Goal: Task Accomplishment & Management: Manage account settings

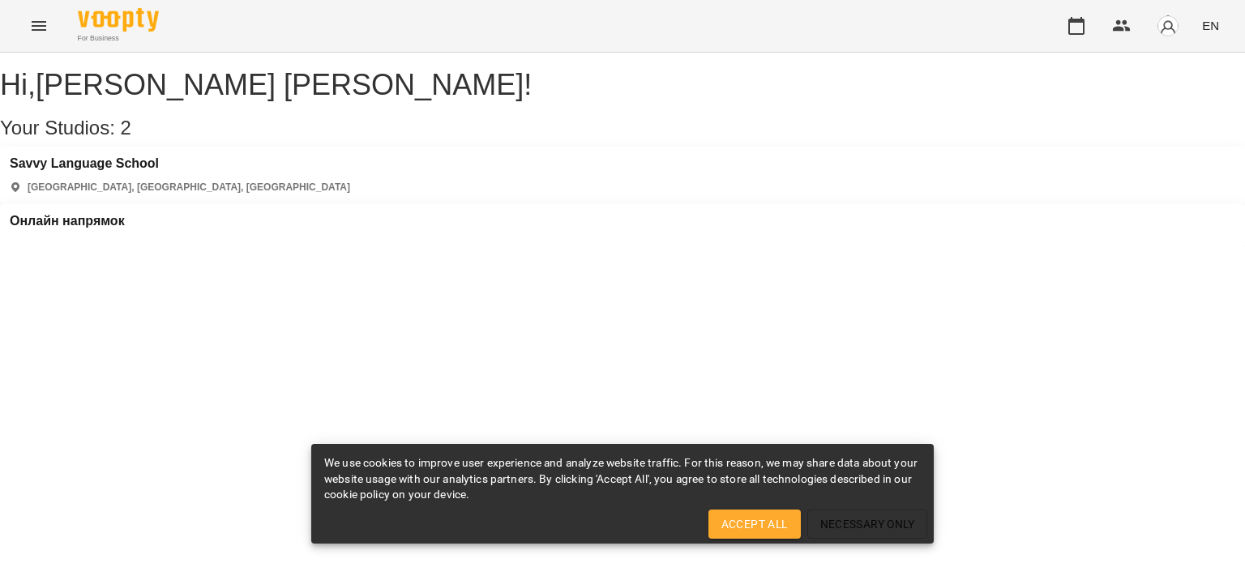
click at [125, 214] on div "Онлайн напрямок" at bounding box center [67, 226] width 115 height 24
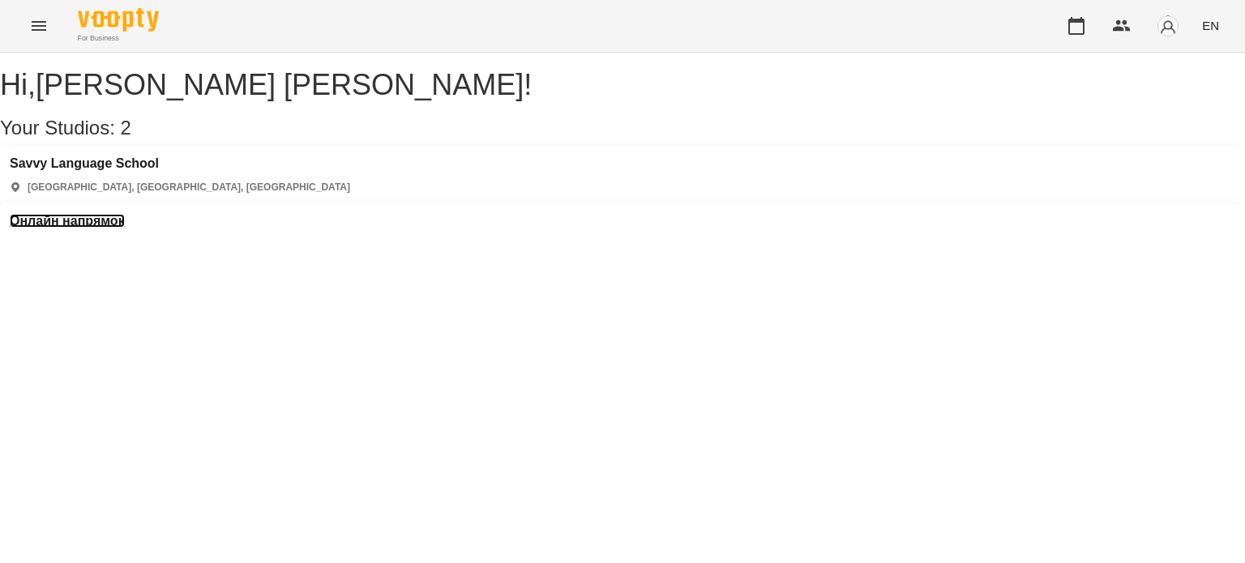
click at [125, 214] on h3 "Онлайн напрямок" at bounding box center [67, 221] width 115 height 15
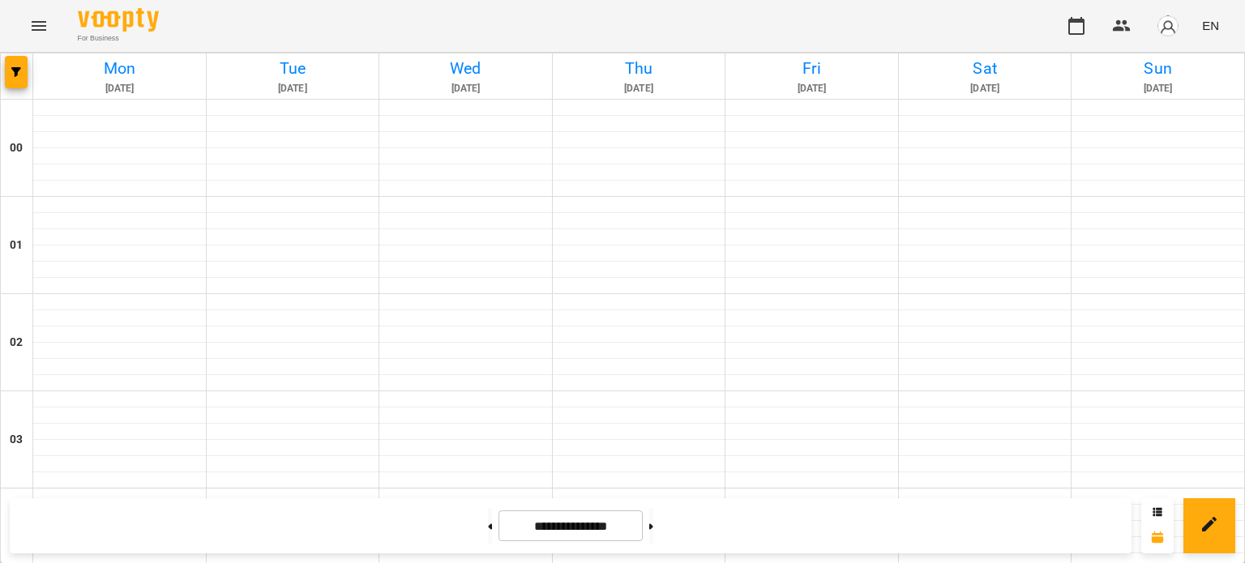
scroll to position [729, 0]
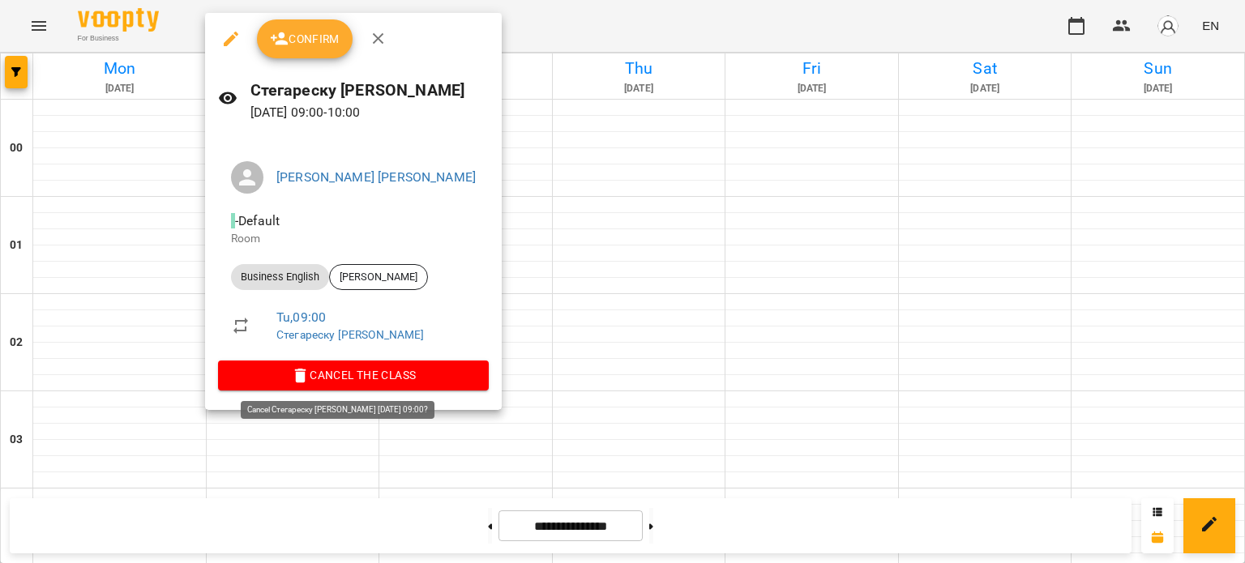
click at [316, 375] on span "Cancel the class" at bounding box center [353, 375] width 245 height 19
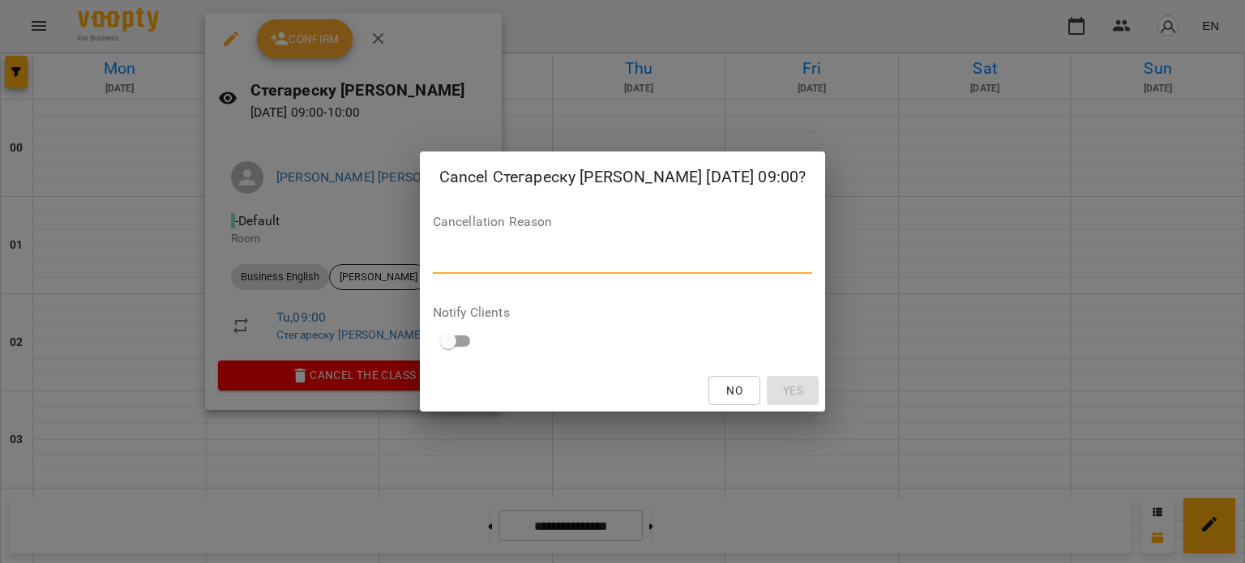
click at [477, 255] on textarea at bounding box center [623, 260] width 380 height 15
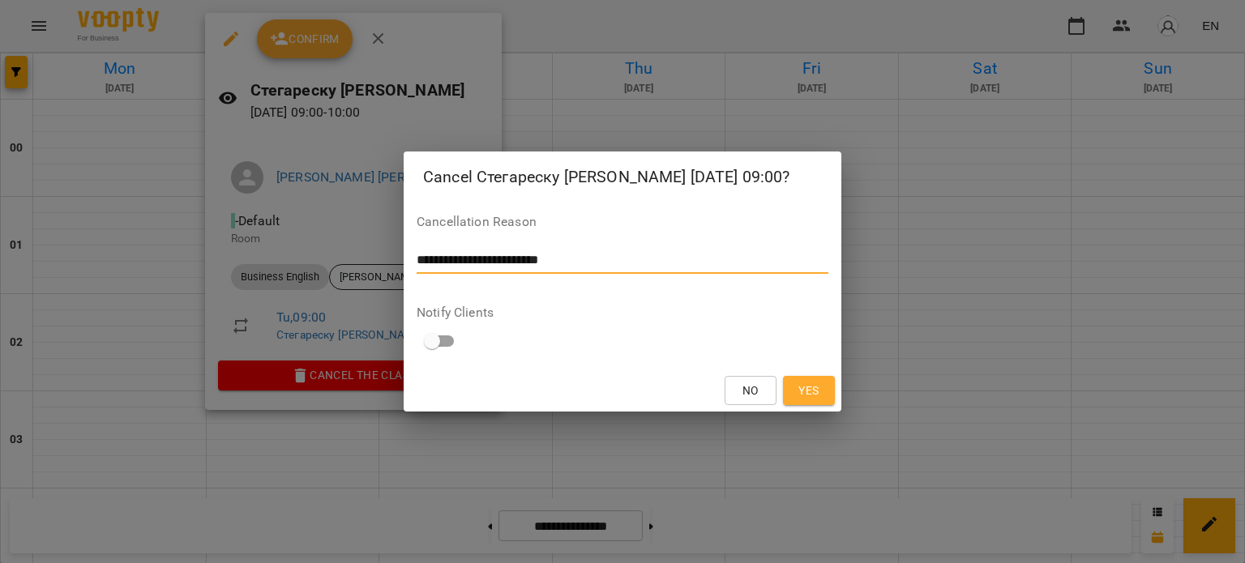
type textarea "**********"
click at [802, 391] on span "Yes" at bounding box center [808, 390] width 20 height 19
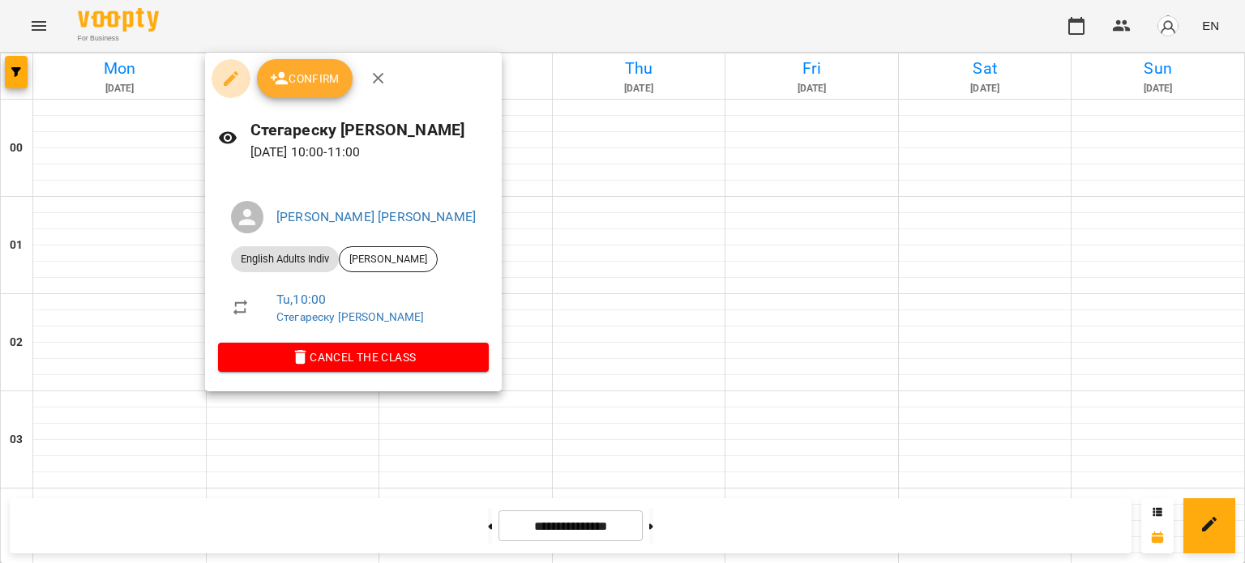
click at [229, 76] on icon "button" at bounding box center [230, 78] width 19 height 19
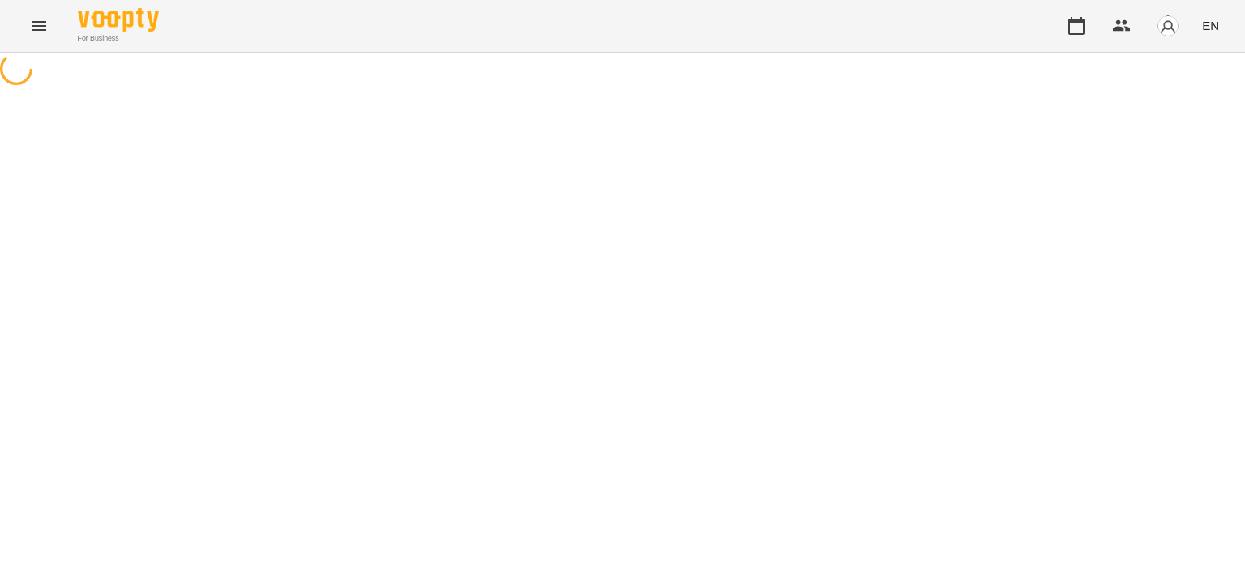
select select "**********"
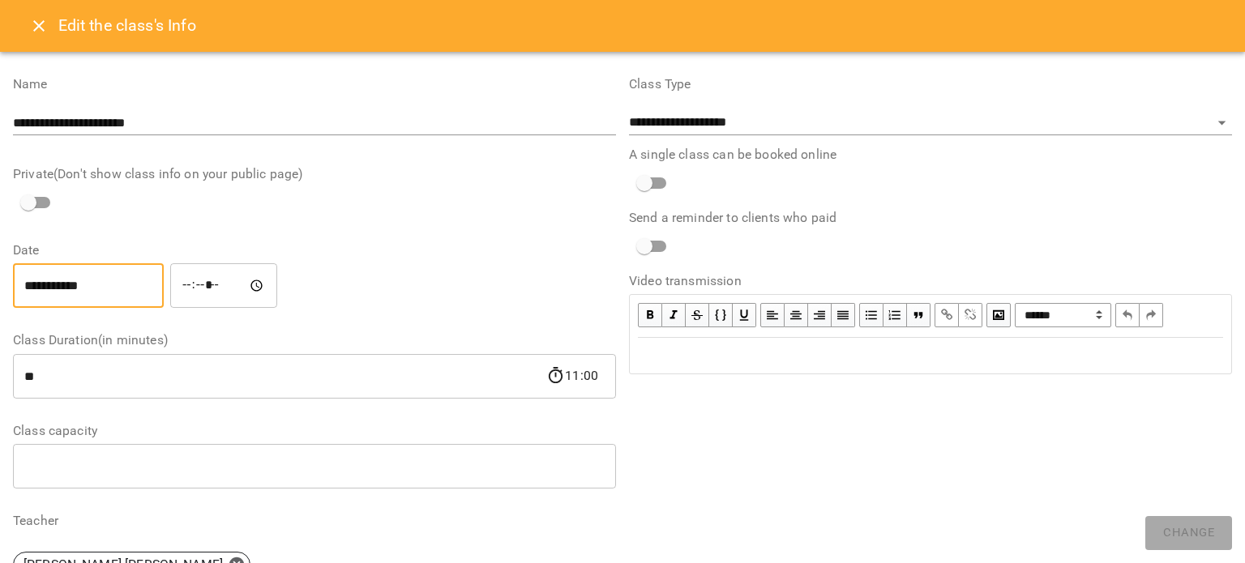
click at [101, 280] on input "**********" at bounding box center [88, 285] width 151 height 45
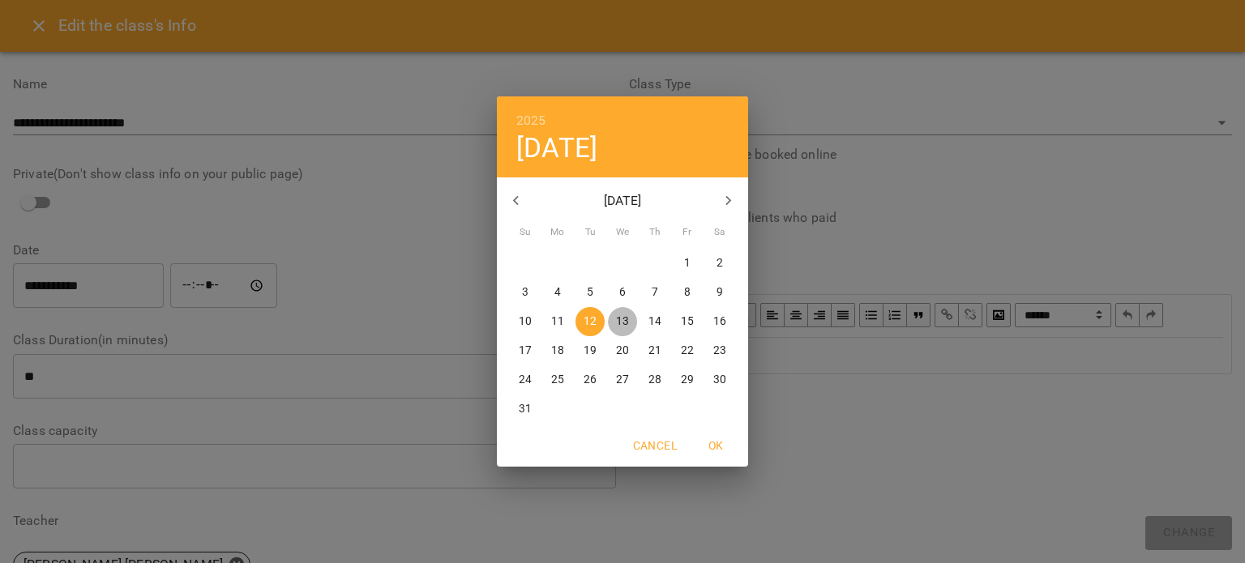
click at [613, 319] on span "13" at bounding box center [622, 322] width 29 height 16
type input "**********"
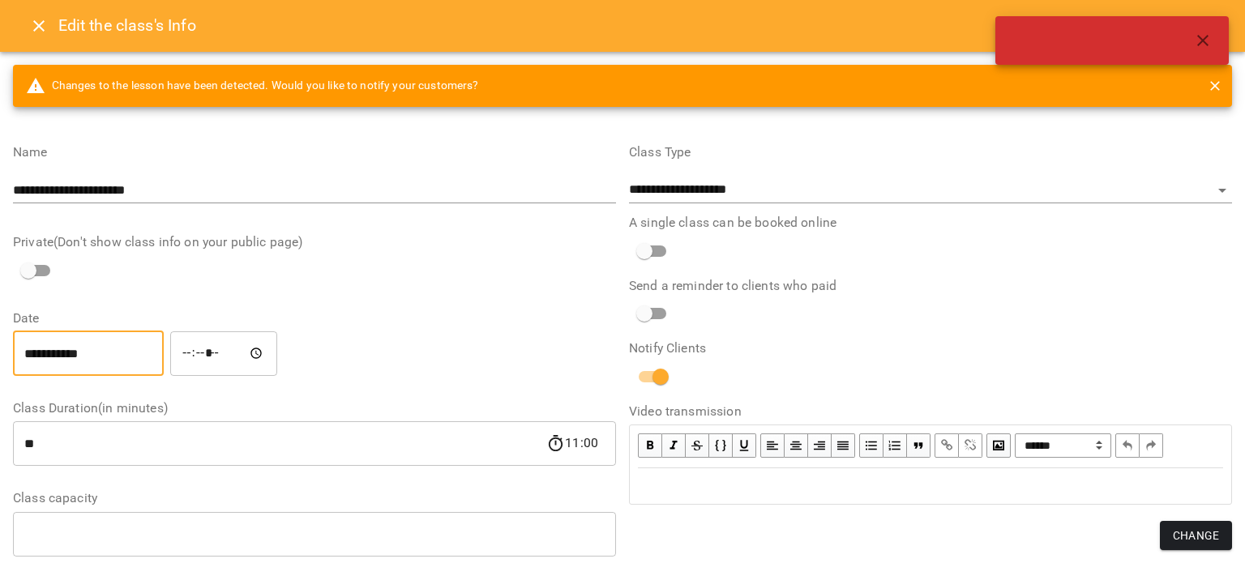
click at [207, 354] on input "*****" at bounding box center [223, 353] width 107 height 45
type input "*****"
click at [1205, 532] on span "Change" at bounding box center [1196, 535] width 46 height 19
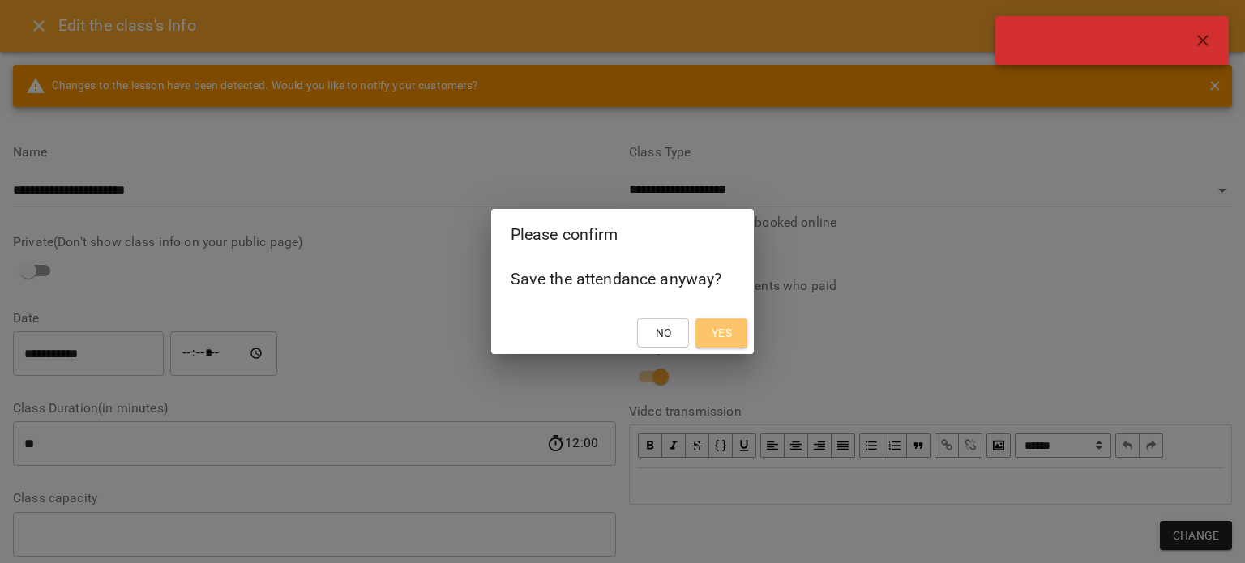
click at [704, 324] on button "Yes" at bounding box center [721, 333] width 52 height 29
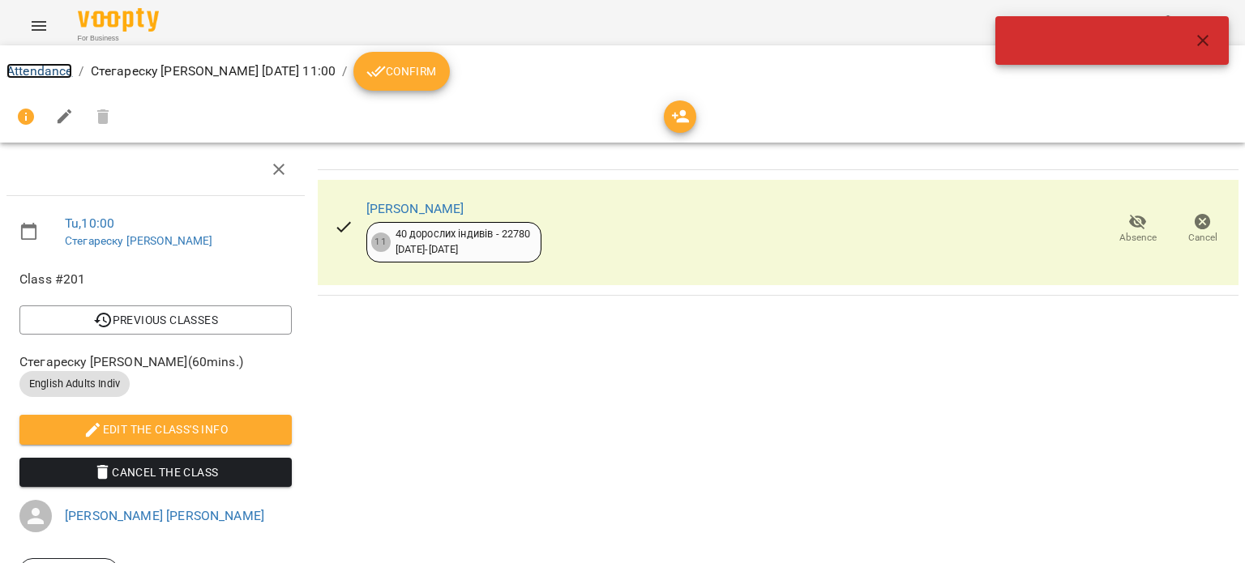
click at [52, 67] on link "Attendance" at bounding box center [39, 70] width 66 height 15
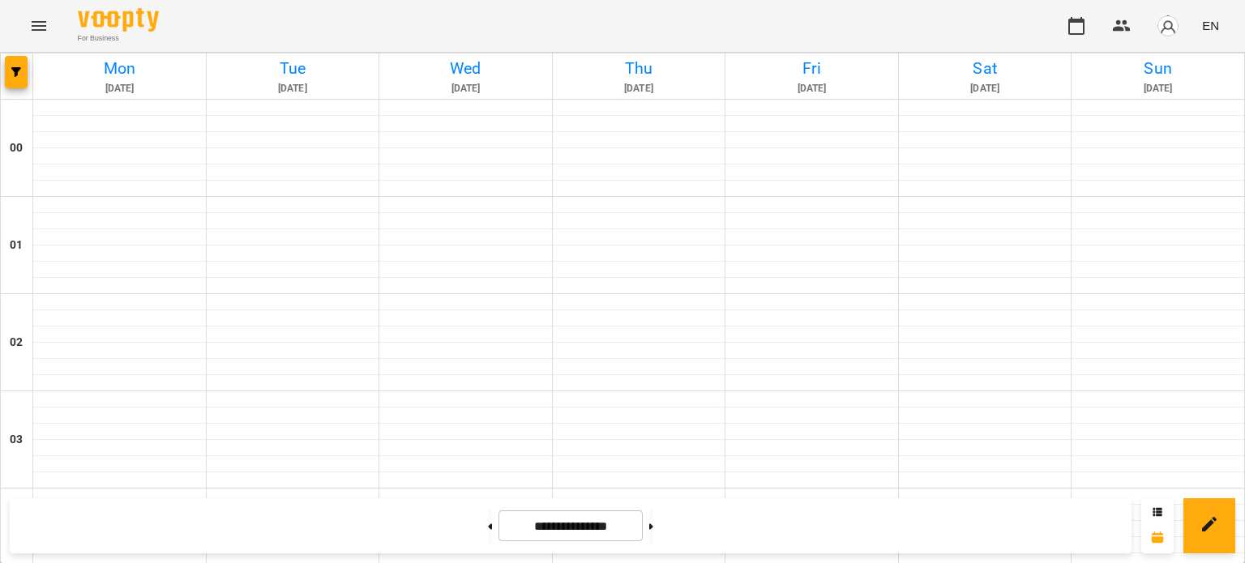
scroll to position [973, 0]
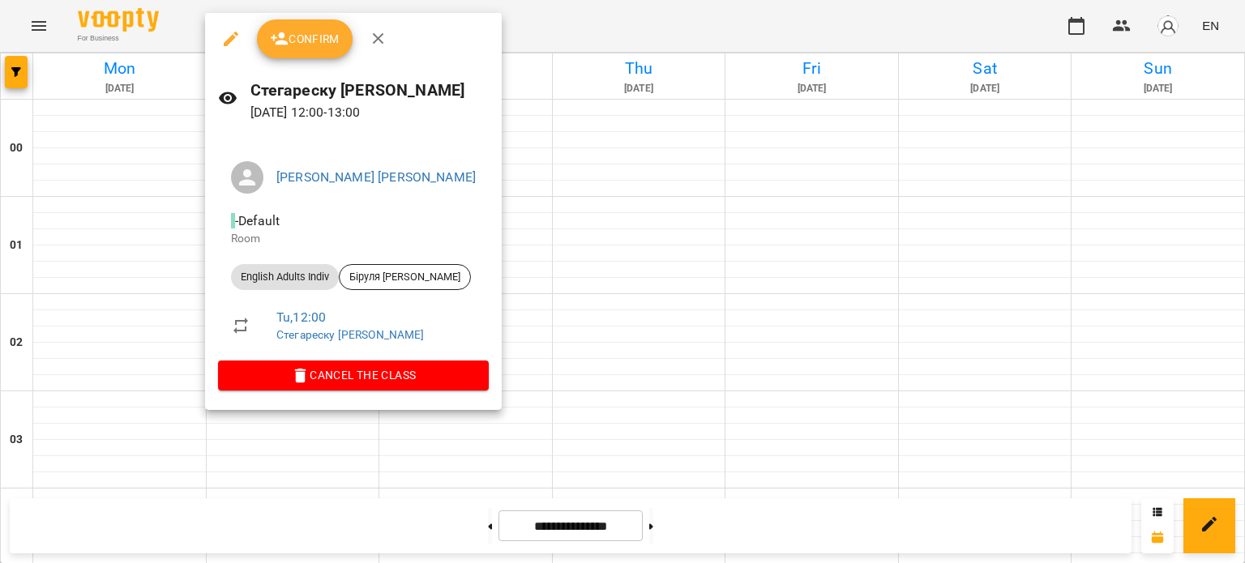
click at [327, 44] on span "Confirm" at bounding box center [305, 38] width 70 height 19
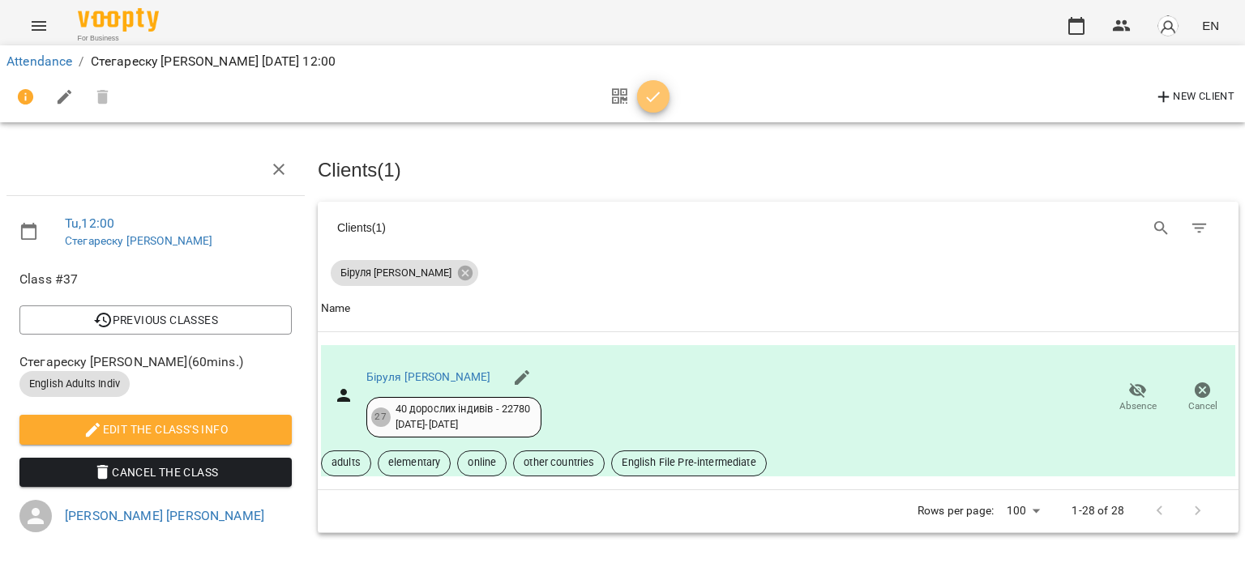
click at [645, 96] on icon "button" at bounding box center [653, 97] width 19 height 19
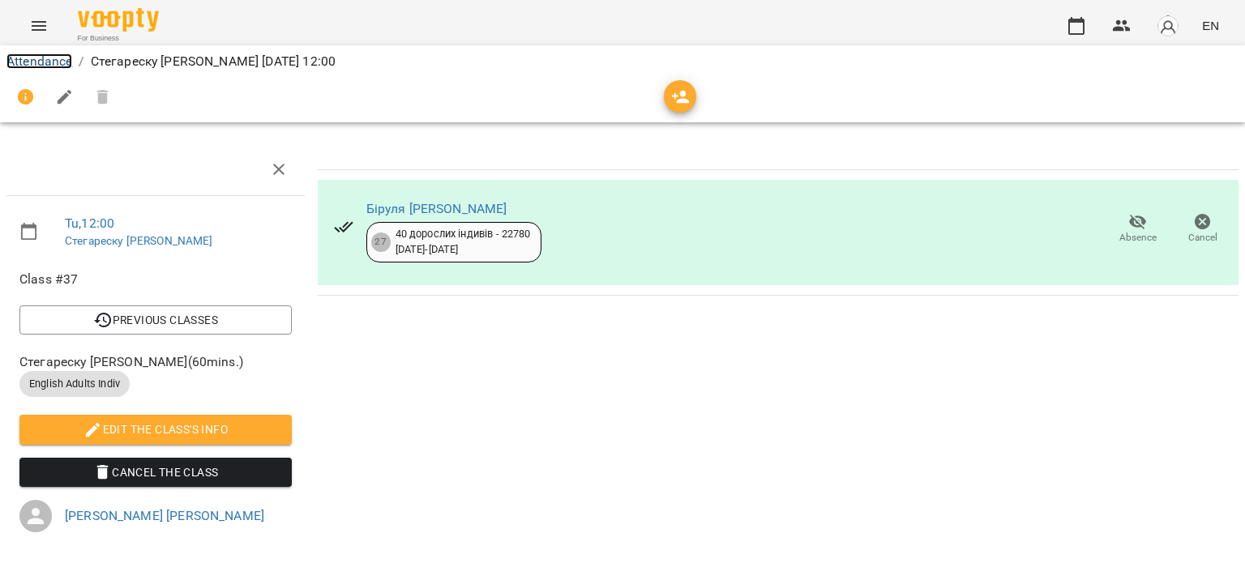
click at [62, 65] on link "Attendance" at bounding box center [39, 60] width 66 height 15
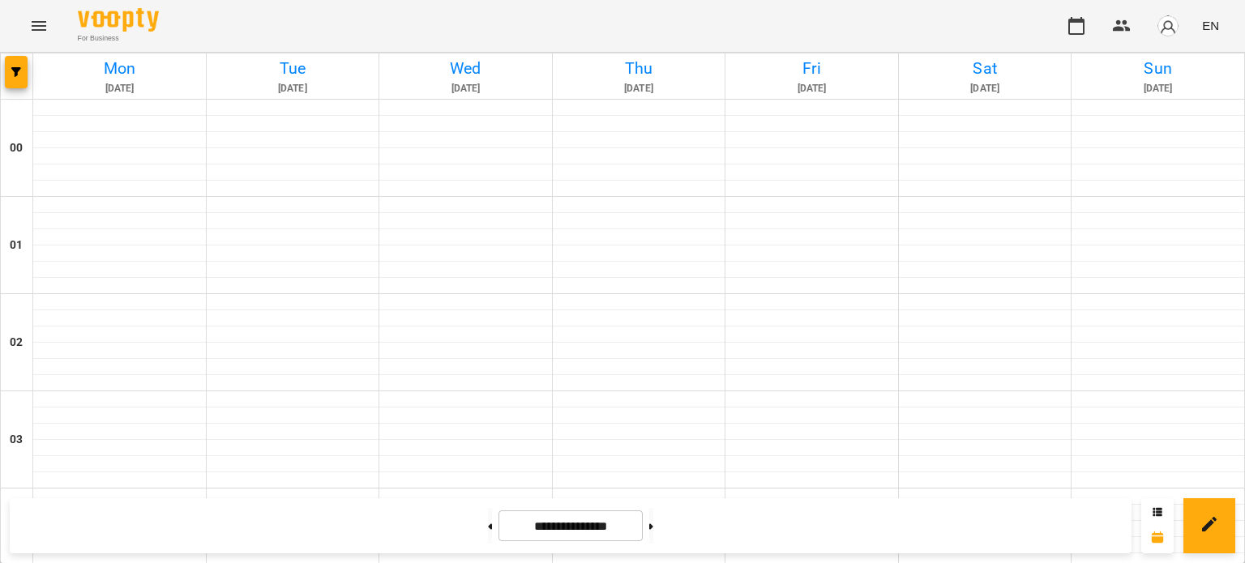
scroll to position [1135, 0]
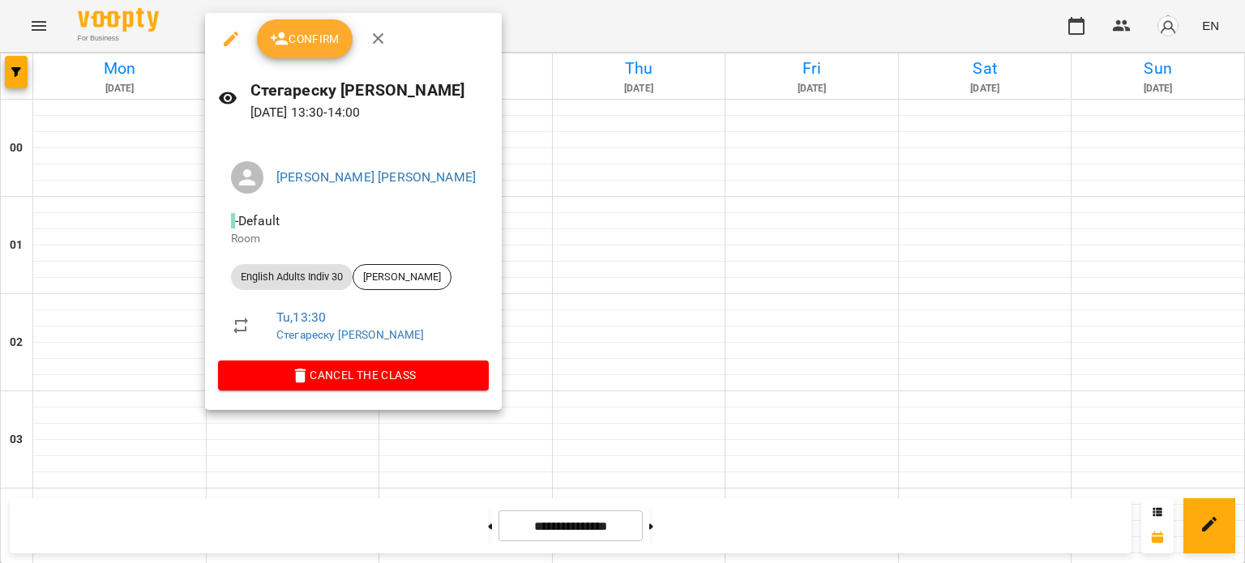
click at [297, 43] on span "Confirm" at bounding box center [305, 38] width 70 height 19
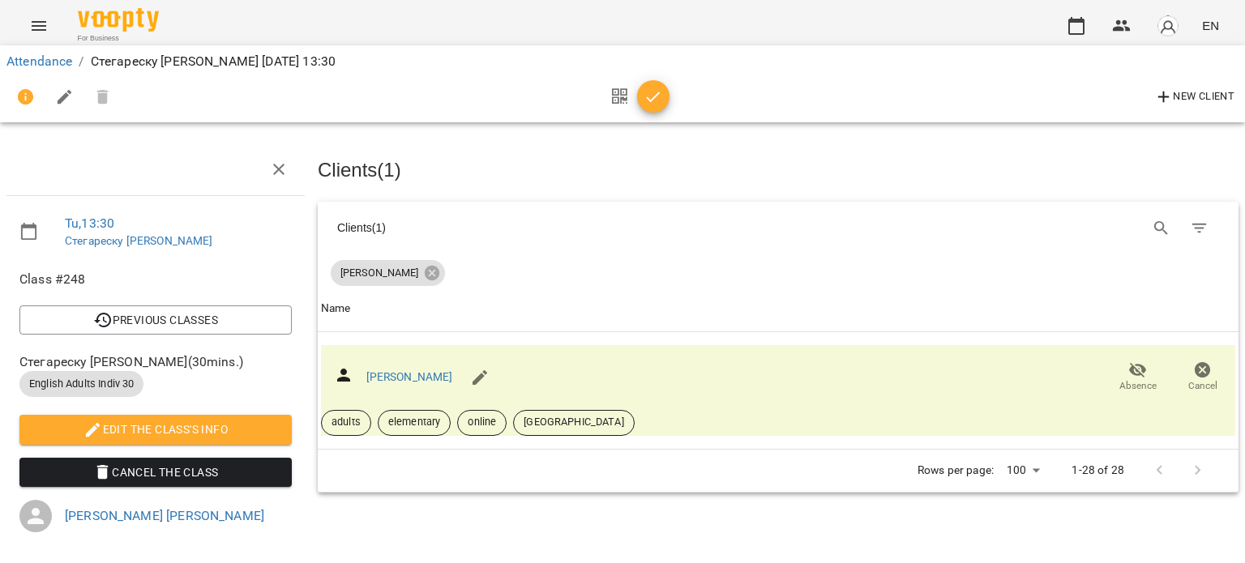
click at [652, 98] on icon "button" at bounding box center [653, 97] width 19 height 19
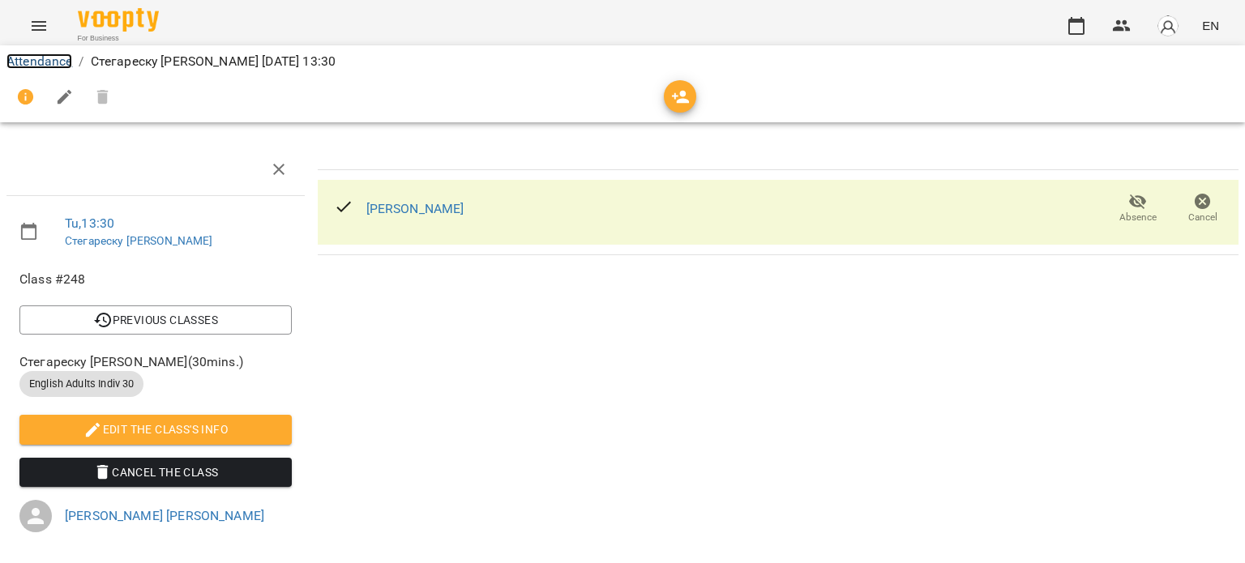
click at [39, 61] on link "Attendance" at bounding box center [39, 60] width 66 height 15
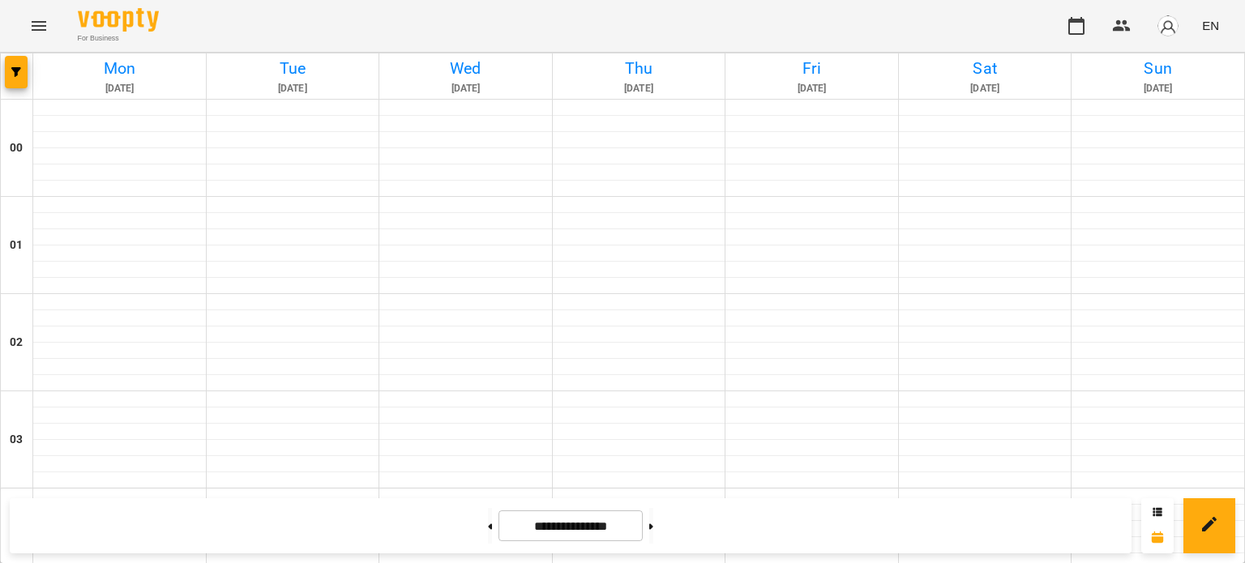
scroll to position [1459, 0]
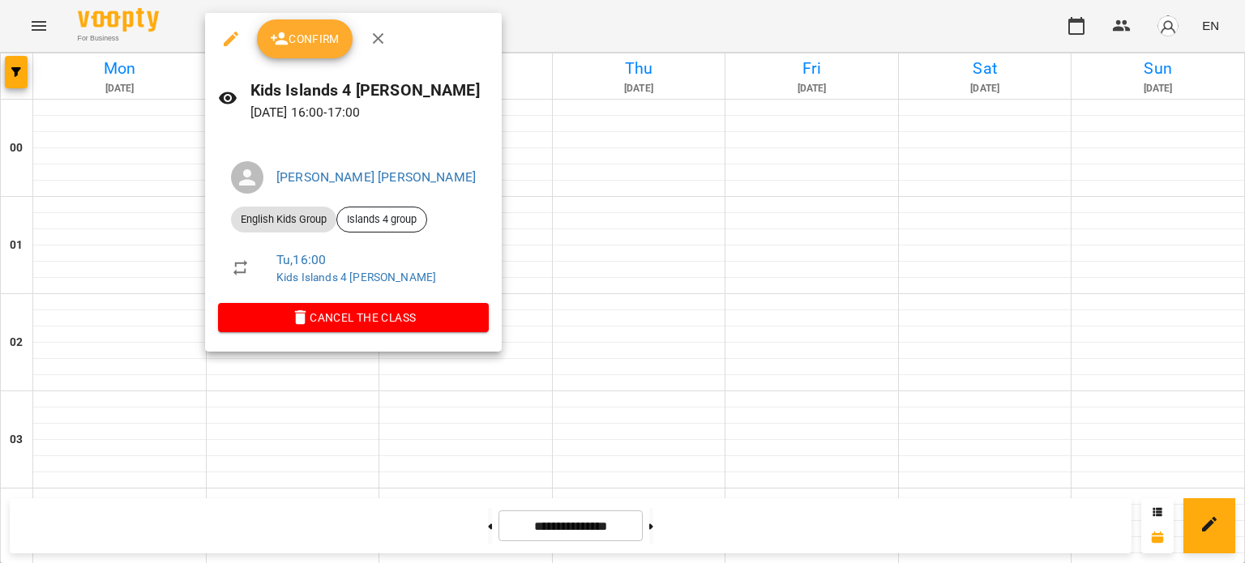
click at [307, 34] on span "Confirm" at bounding box center [305, 38] width 70 height 19
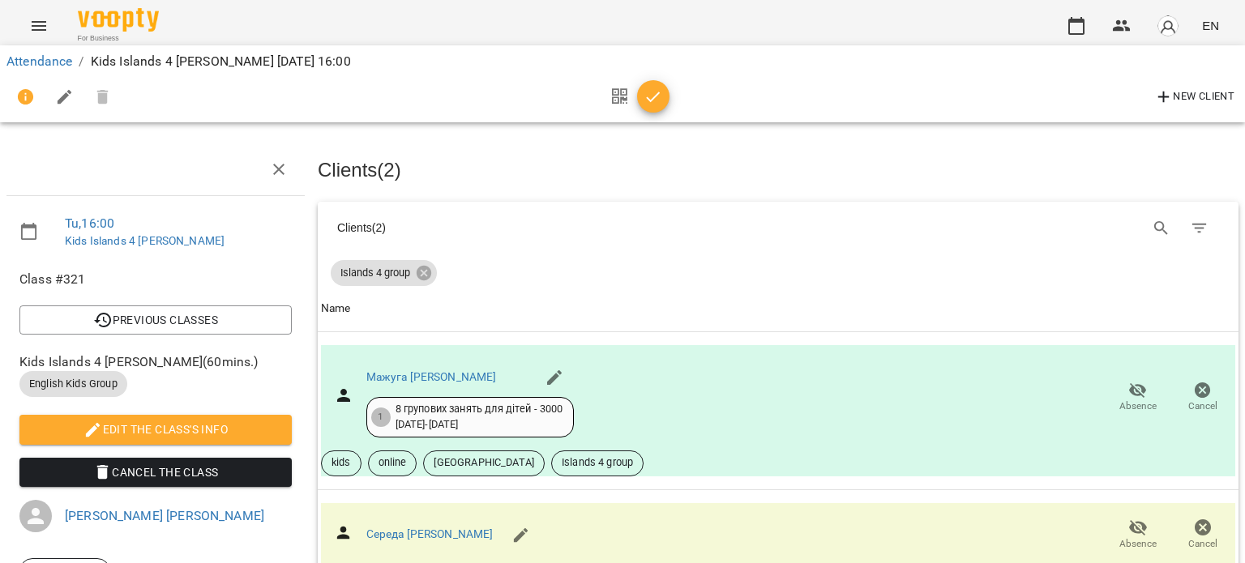
click at [658, 96] on icon "button" at bounding box center [653, 97] width 19 height 19
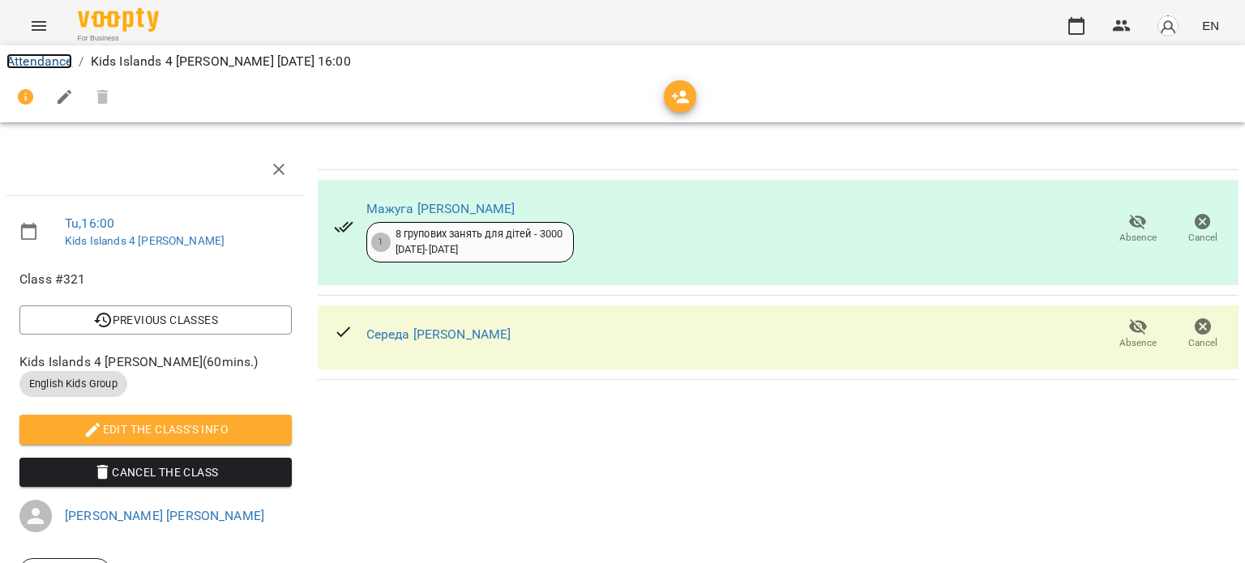
click at [33, 61] on link "Attendance" at bounding box center [39, 60] width 66 height 15
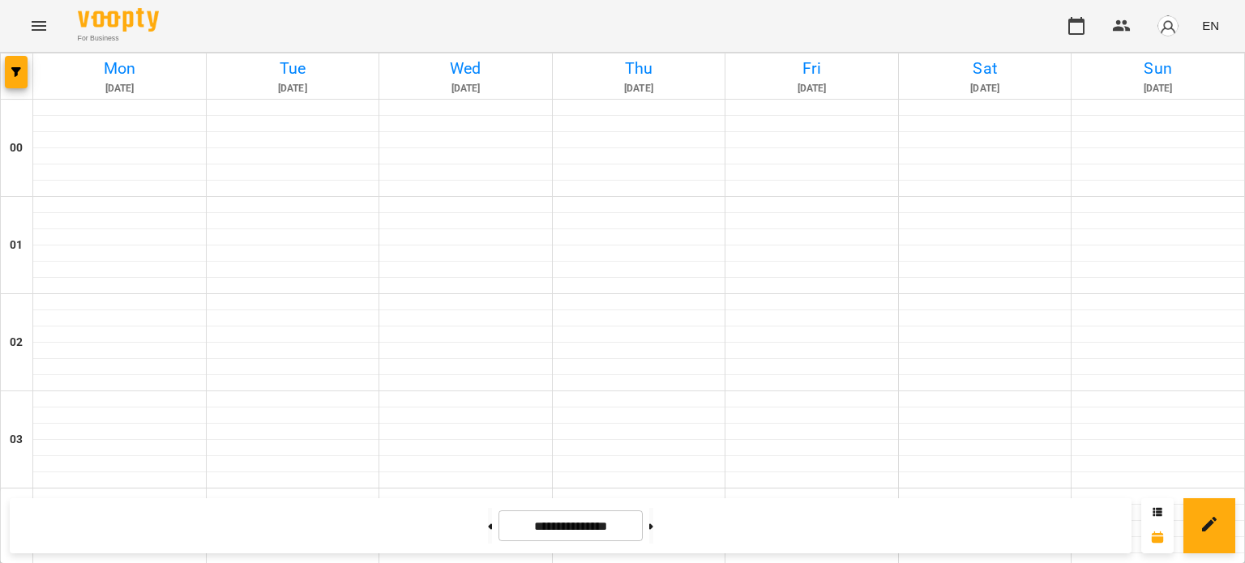
scroll to position [1378, 0]
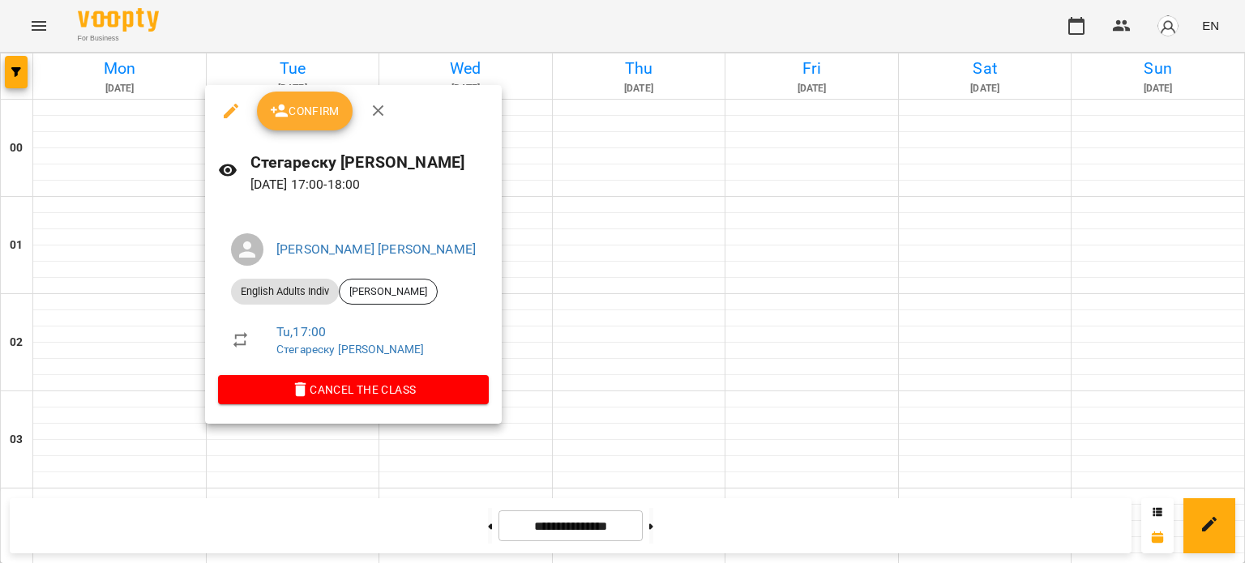
click at [323, 109] on span "Confirm" at bounding box center [305, 110] width 70 height 19
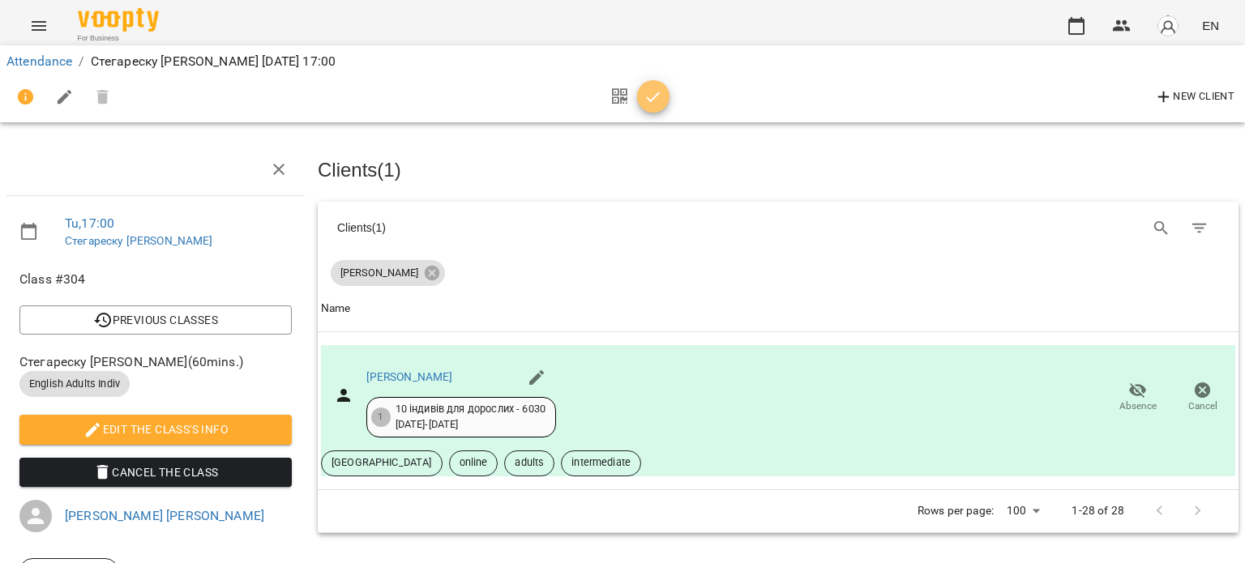
click at [653, 96] on icon "button" at bounding box center [653, 97] width 19 height 19
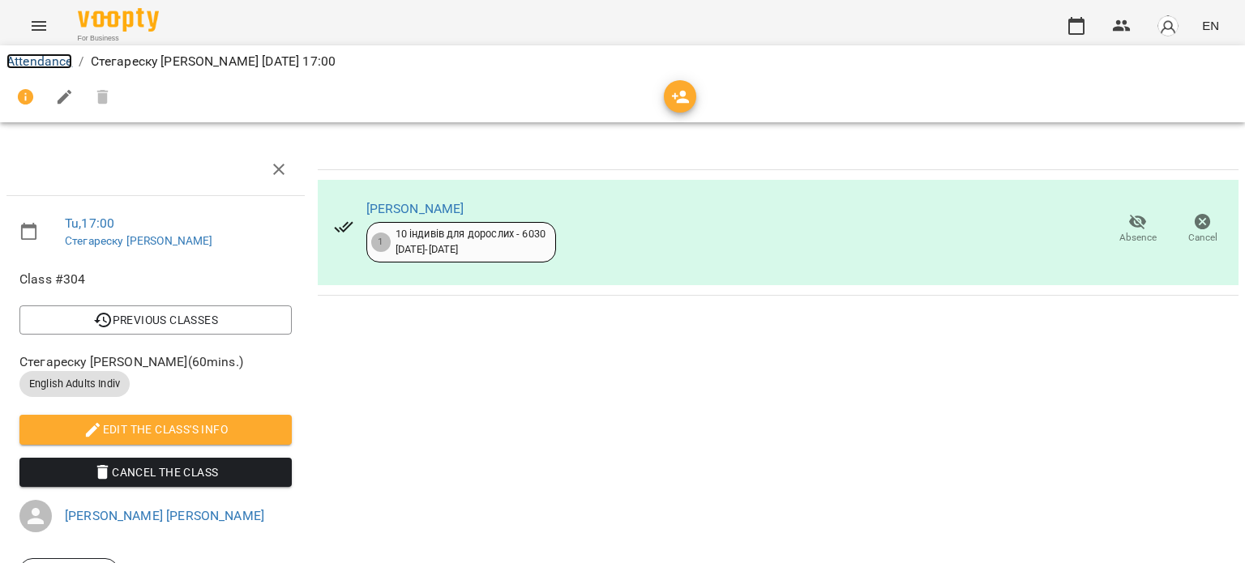
click at [28, 67] on link "Attendance" at bounding box center [39, 60] width 66 height 15
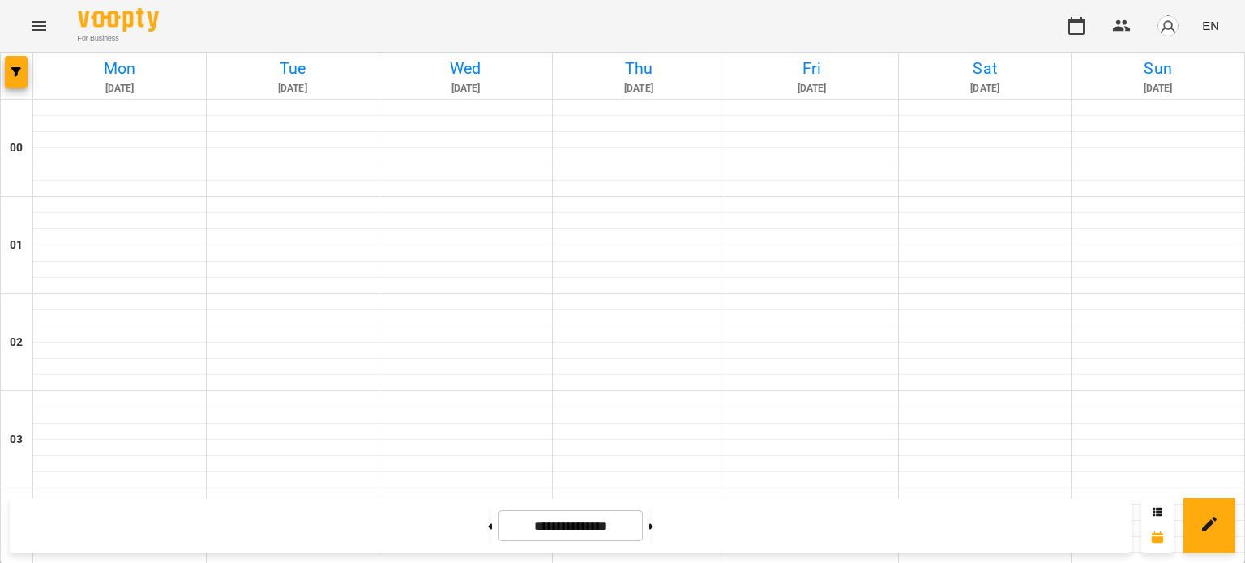
scroll to position [1621, 0]
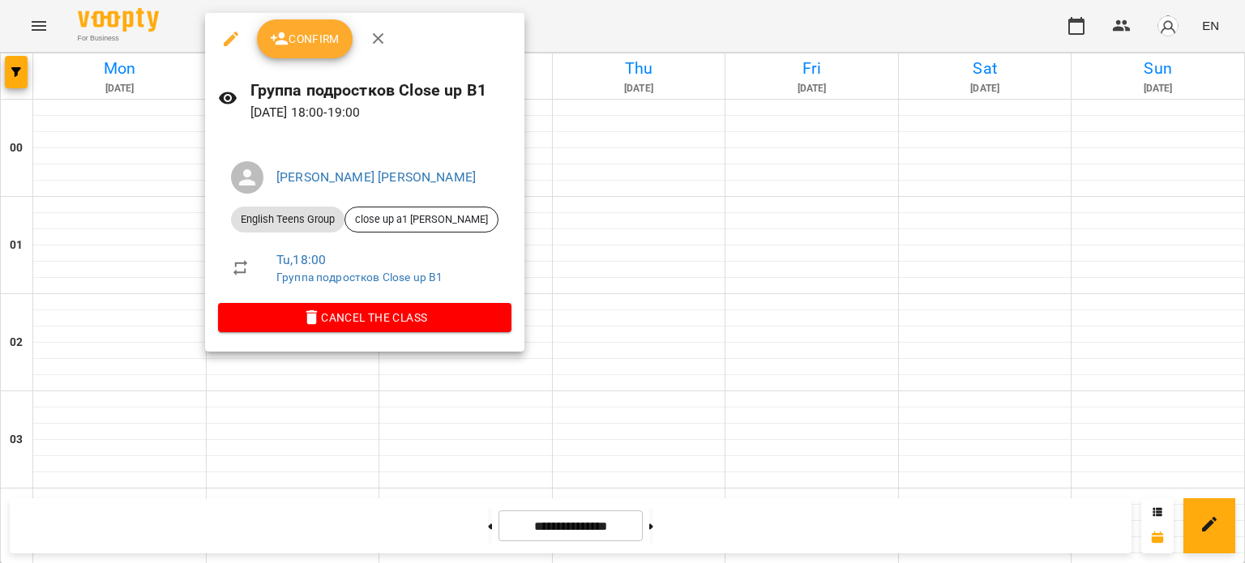
click at [88, 220] on div at bounding box center [622, 281] width 1245 height 563
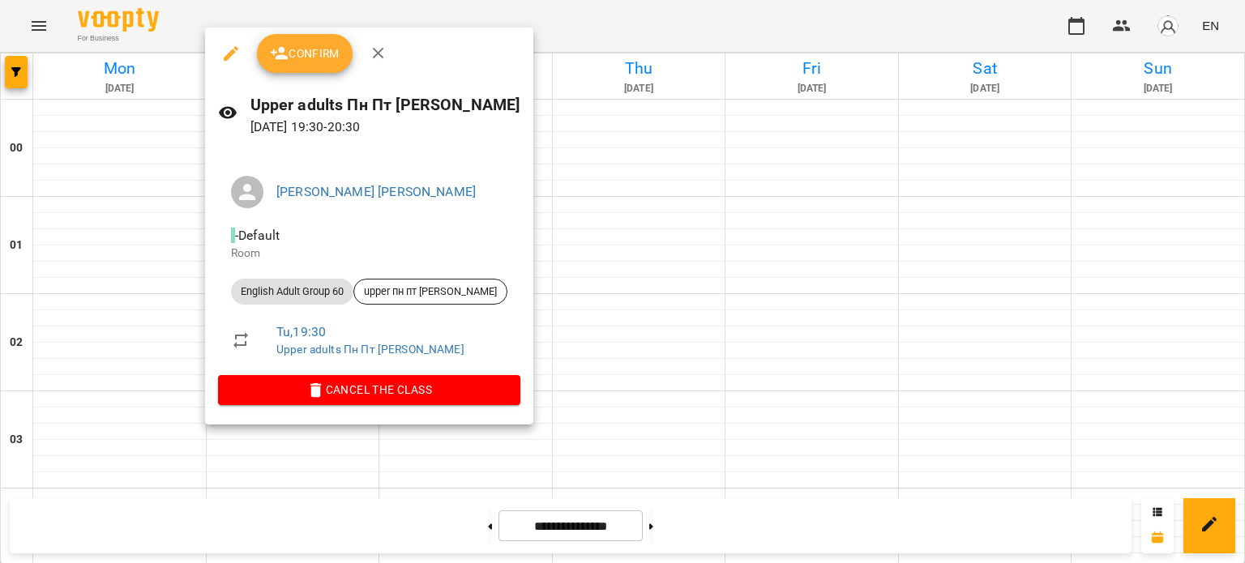
click at [311, 54] on span "Confirm" at bounding box center [305, 53] width 70 height 19
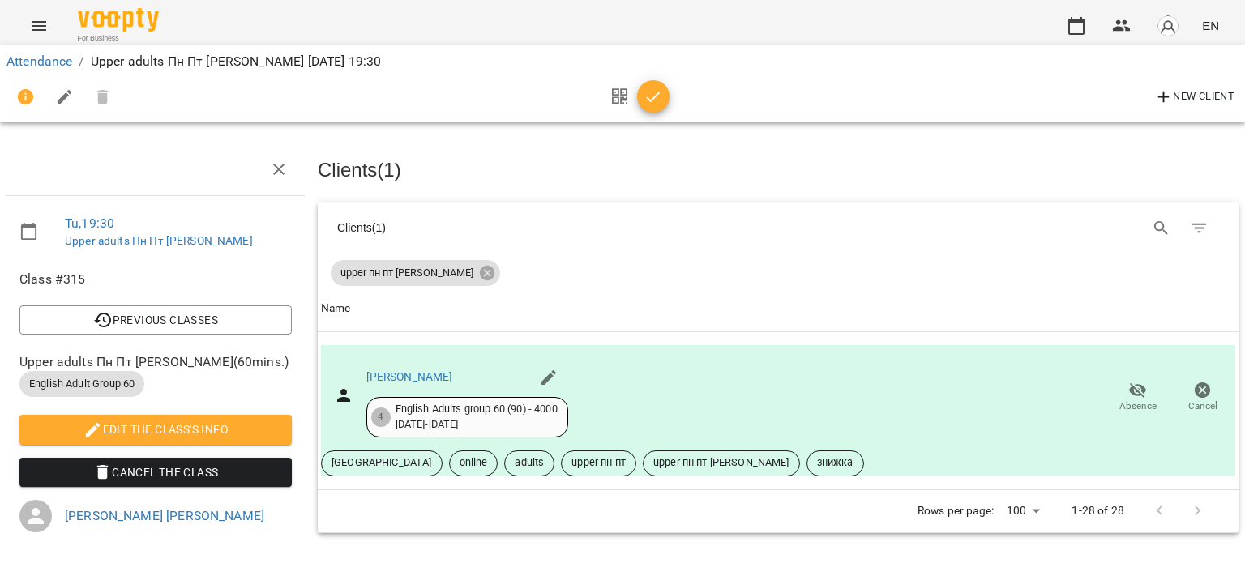
click at [651, 99] on icon "button" at bounding box center [653, 97] width 19 height 19
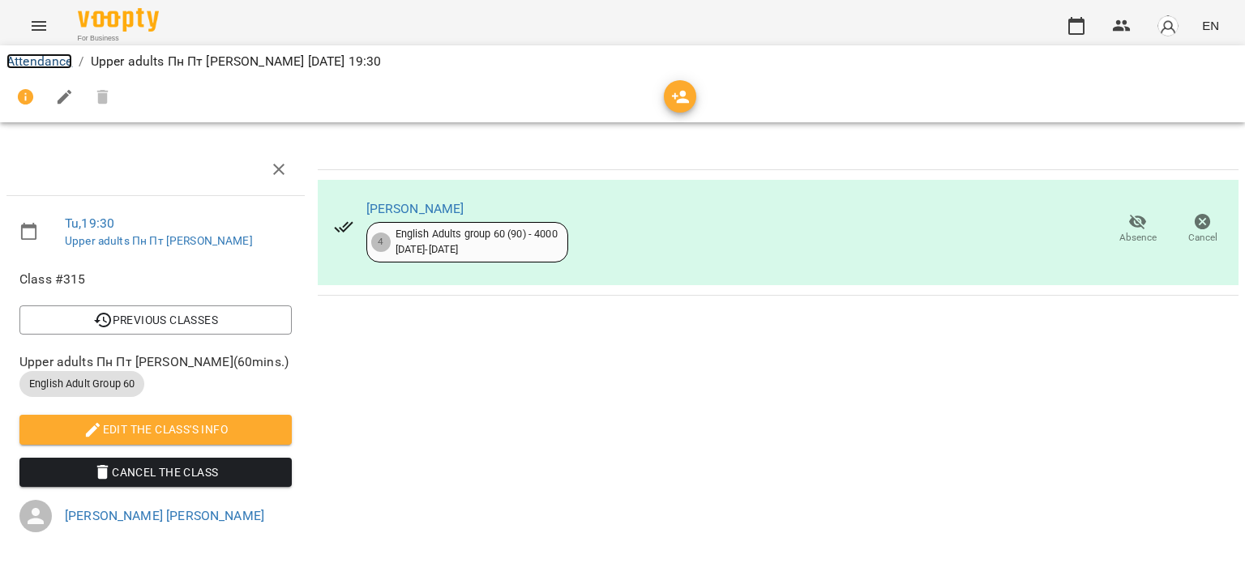
click at [32, 58] on link "Attendance" at bounding box center [39, 60] width 66 height 15
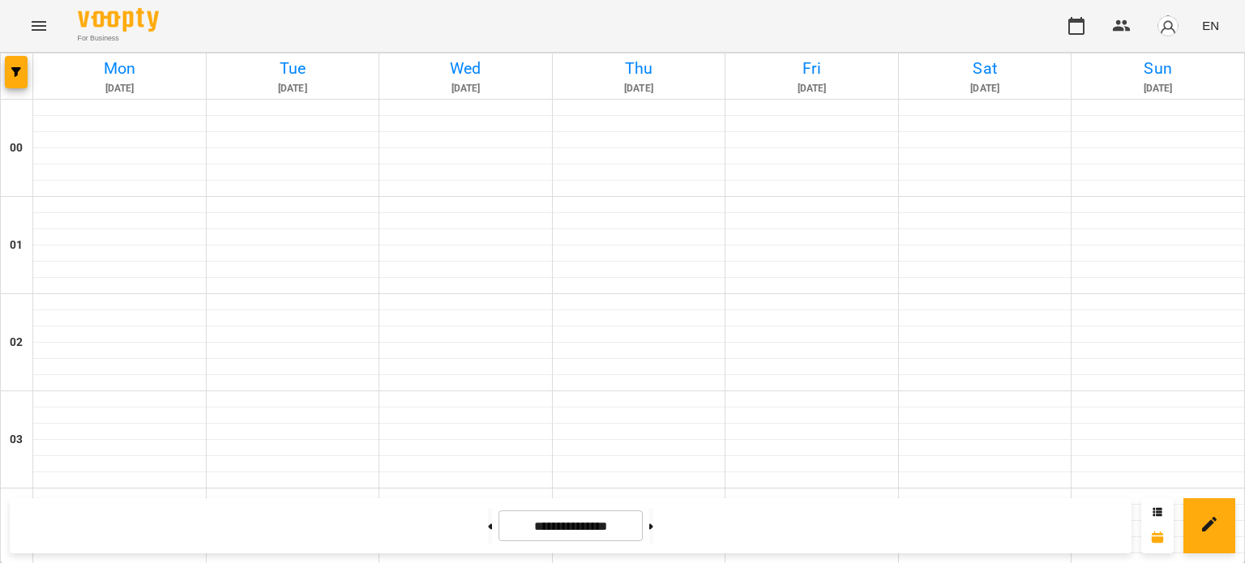
scroll to position [648, 0]
